Goal: Transaction & Acquisition: Purchase product/service

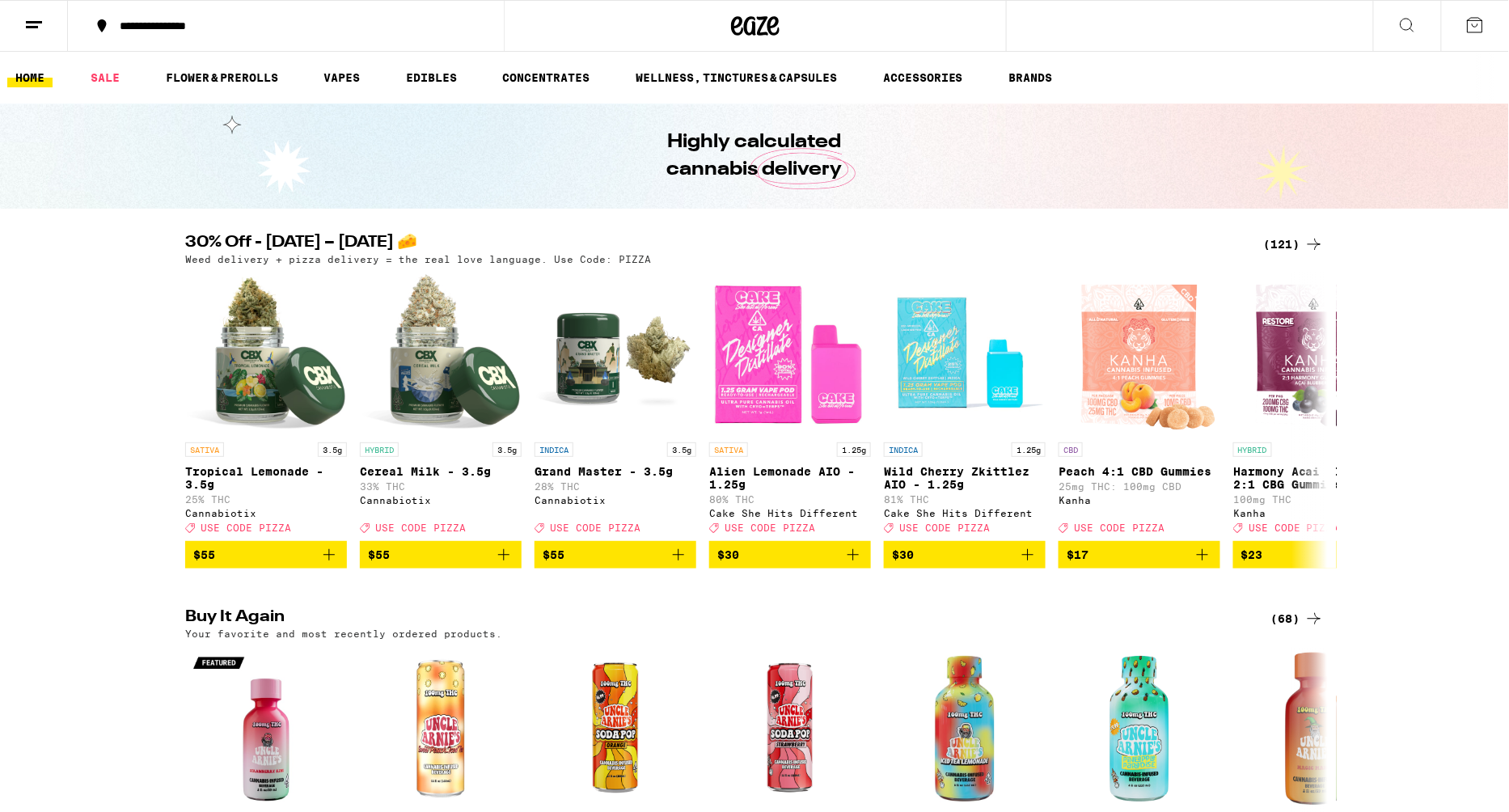
click at [1281, 242] on div "(121)" at bounding box center [1294, 244] width 60 height 19
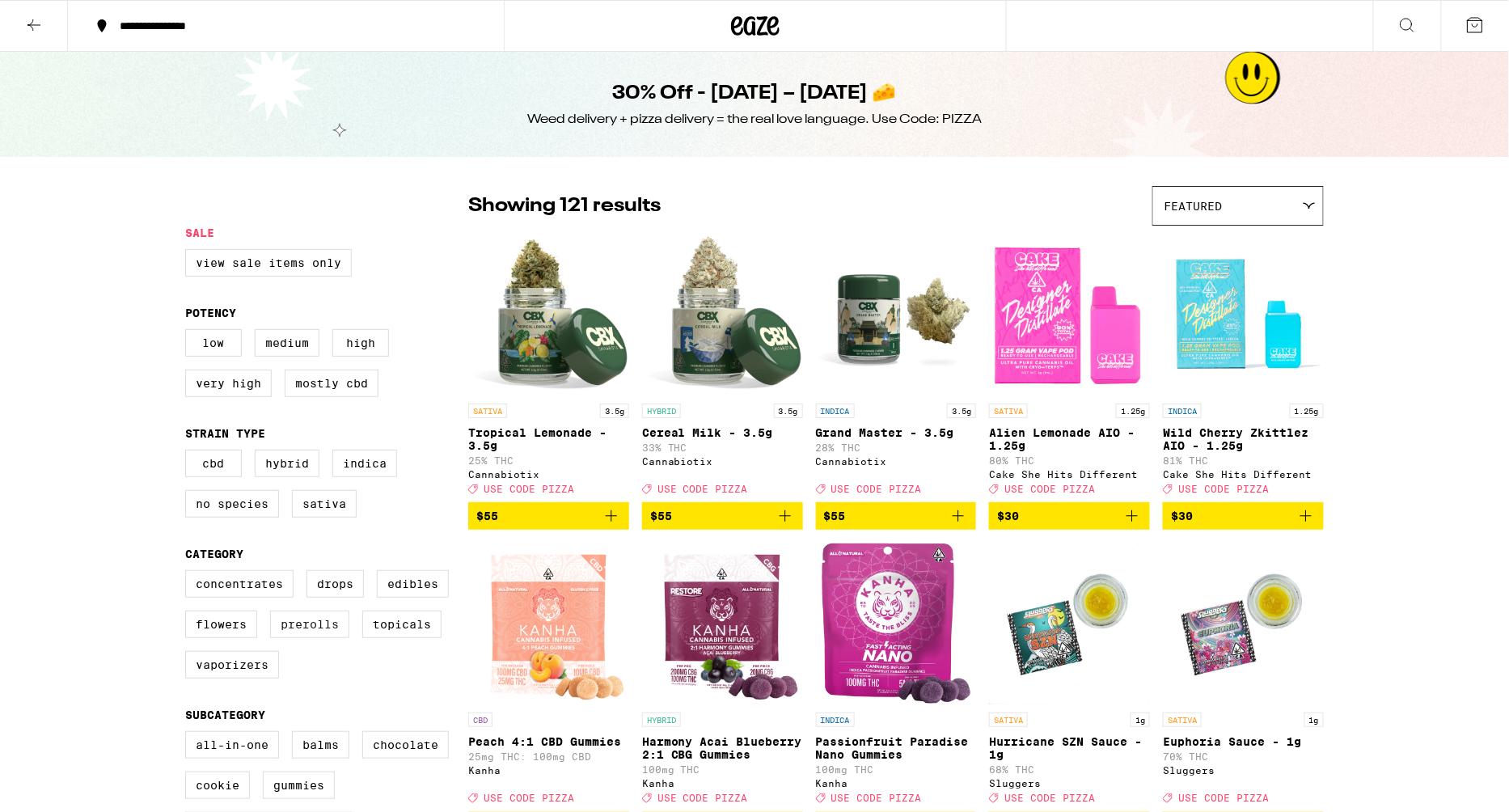
click at [308, 638] on label "Prerolls" at bounding box center [309, 624] width 79 height 28
click at [189, 573] on input "Prerolls" at bounding box center [189, 573] width 1 height 1
checkbox input "true"
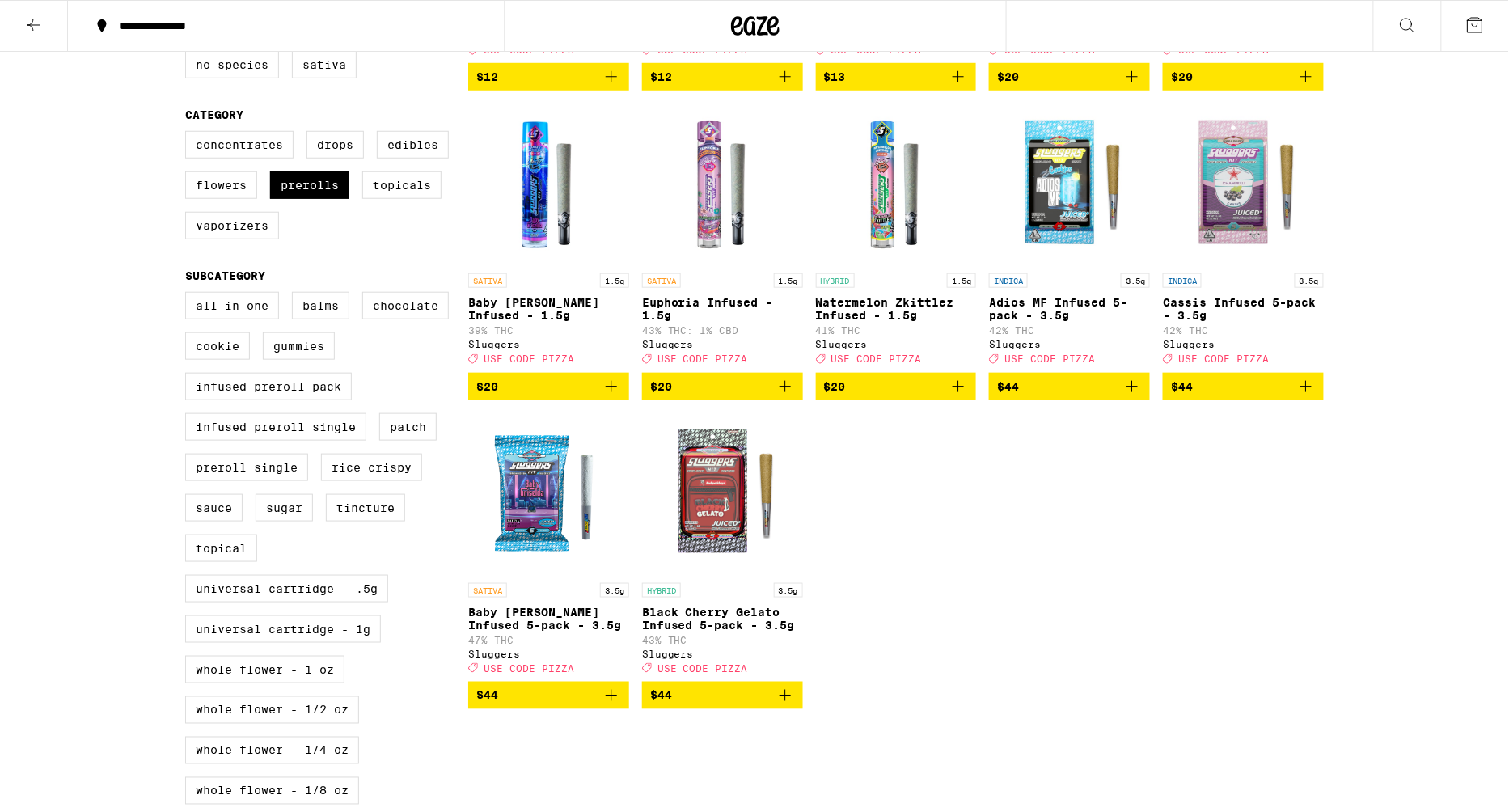
scroll to position [393, 0]
